Goal: Task Accomplishment & Management: Manage account settings

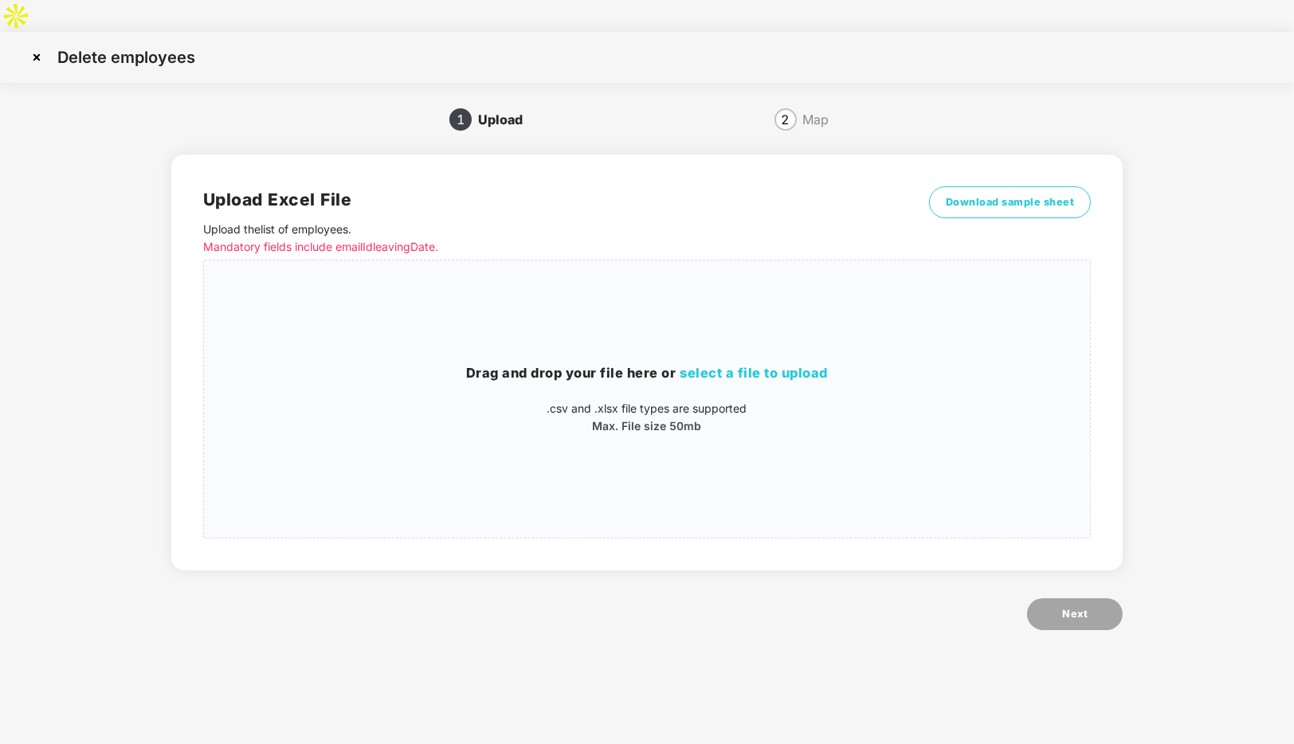
click at [30, 45] on img at bounding box center [36, 57] width 25 height 25
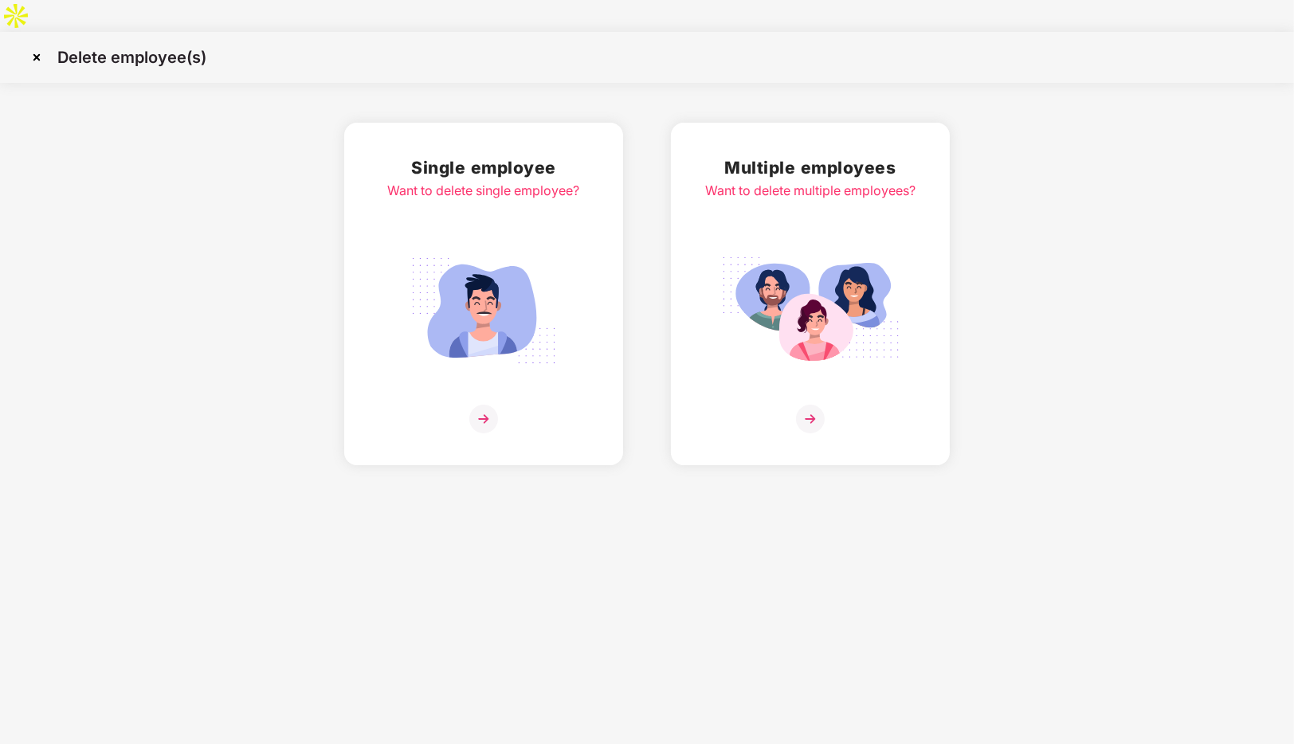
click at [30, 45] on img at bounding box center [36, 57] width 25 height 25
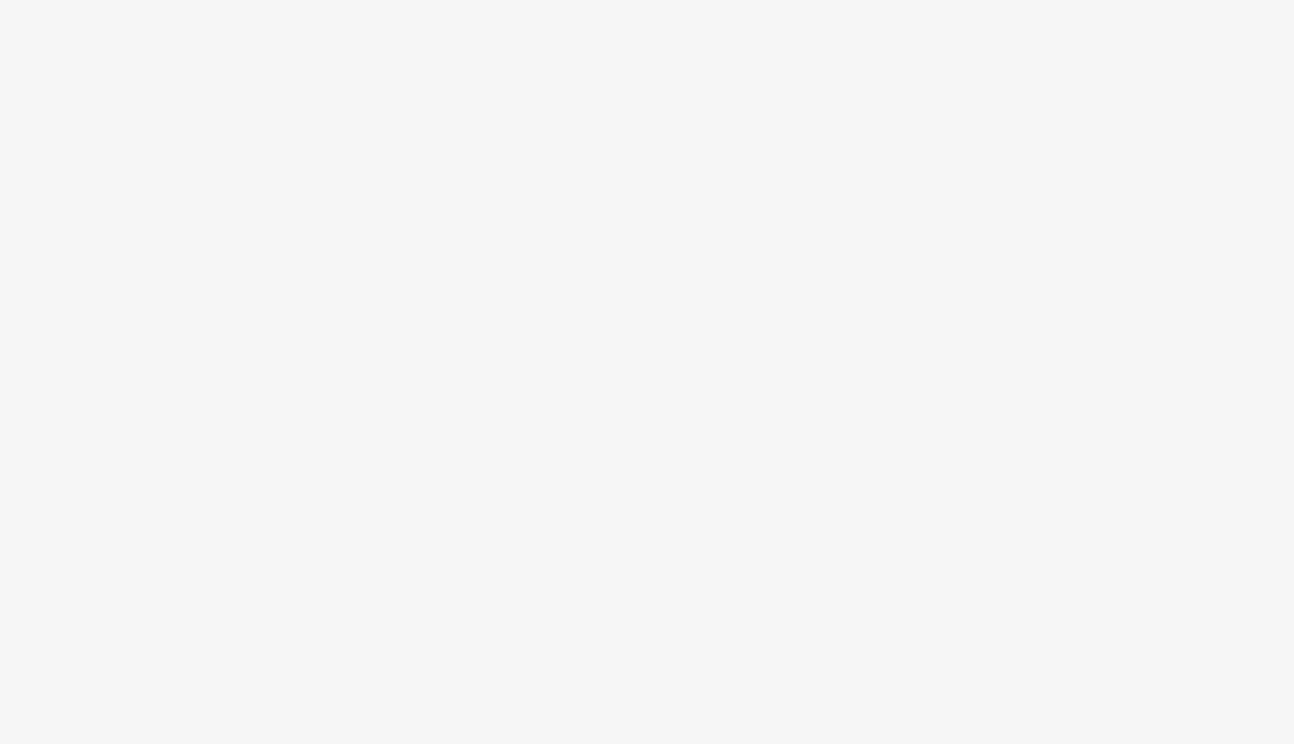
click at [59, 78] on body at bounding box center [647, 372] width 1294 height 744
